Goal: Check status: Check status

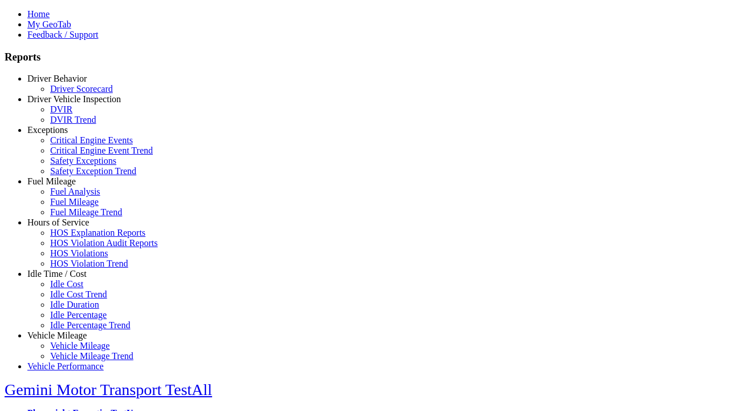
click at [66, 330] on link "Vehicle Mileage" at bounding box center [56, 335] width 59 height 10
click at [74, 351] on link "Vehicle Mileage Trend" at bounding box center [91, 356] width 83 height 10
type input "*********"
